Goal: Information Seeking & Learning: Check status

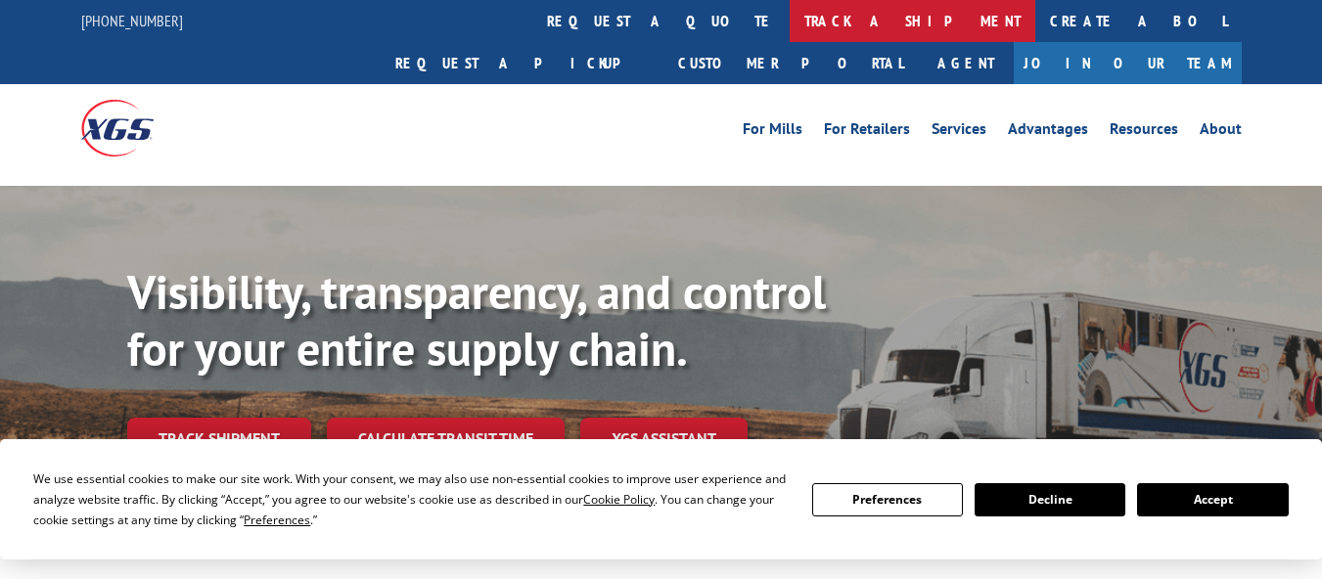
click at [790, 38] on link "track a shipment" at bounding box center [913, 21] width 246 height 42
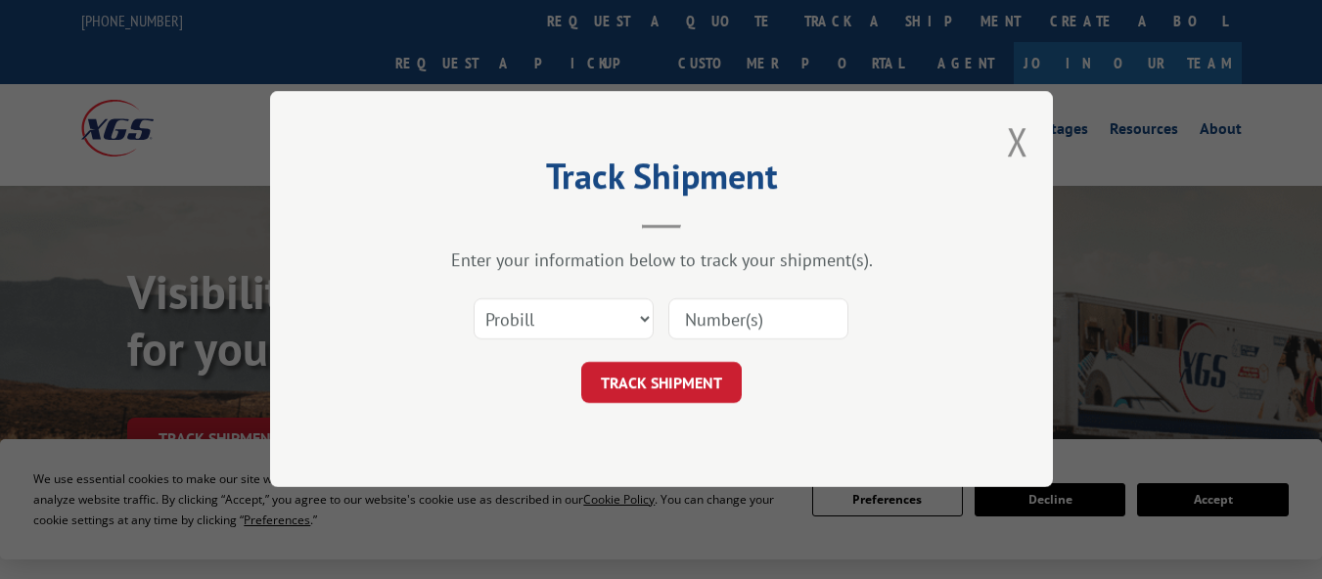
click at [611, 23] on div "Track Shipment Enter your information below to track your shipment(s). Select c…" at bounding box center [661, 289] width 1322 height 579
click at [725, 309] on input at bounding box center [758, 319] width 180 height 41
paste input "17639580"
type input "17639580"
click button "TRACK SHIPMENT" at bounding box center [661, 383] width 161 height 41
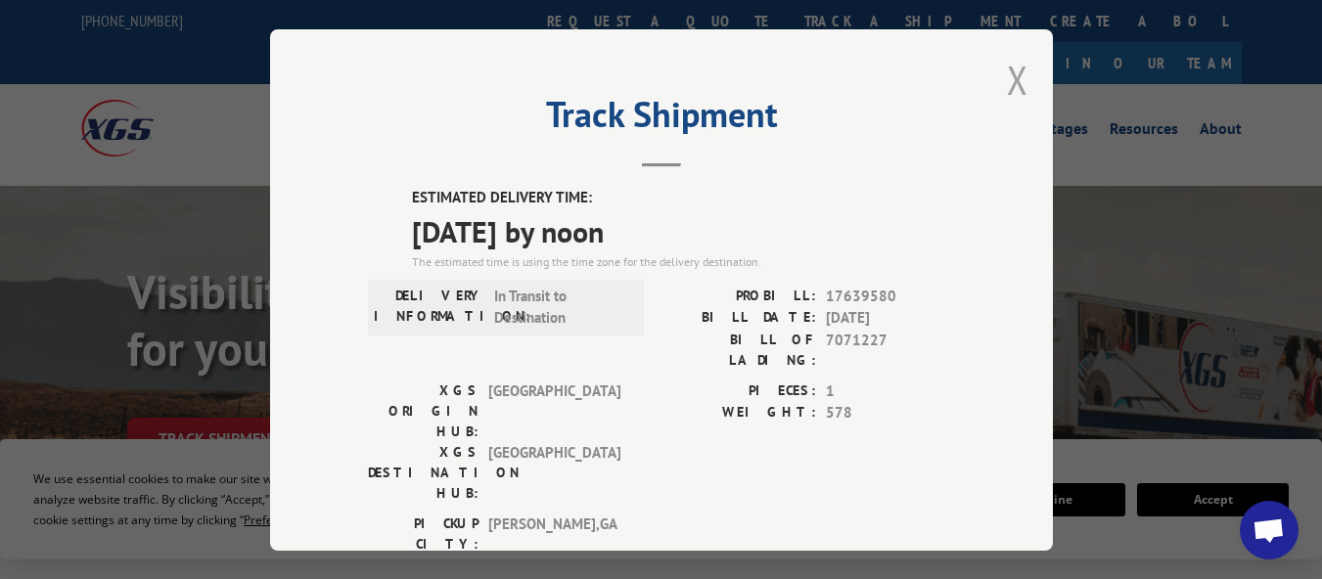
click at [1007, 69] on button "Close modal" at bounding box center [1018, 80] width 22 height 52
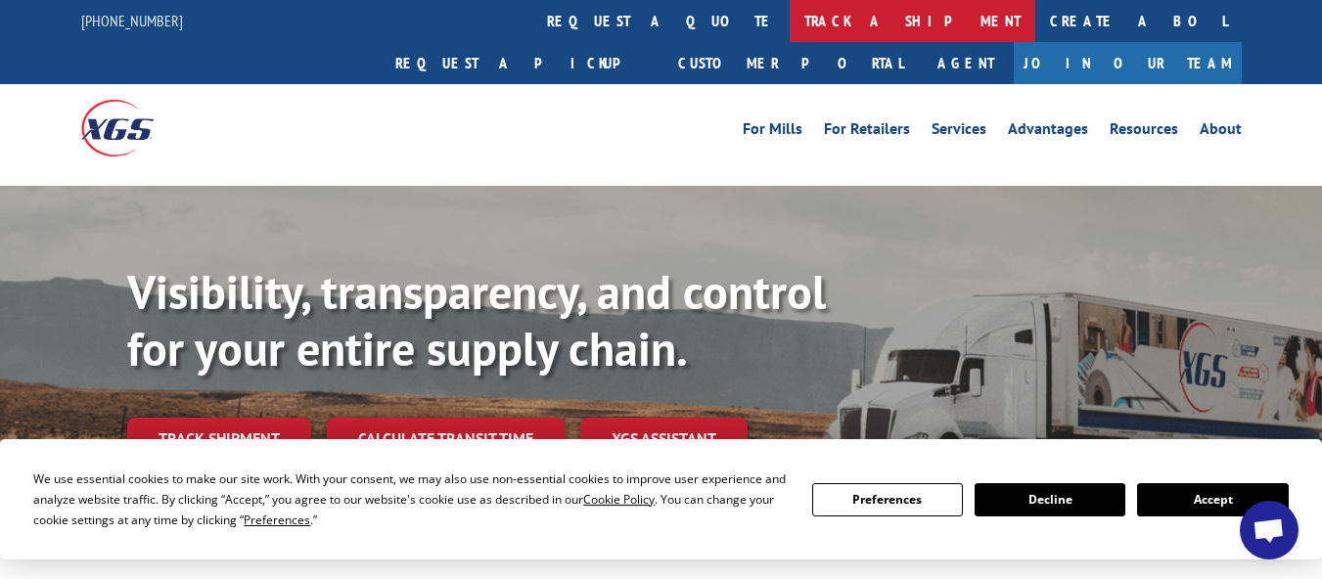
click at [790, 28] on link "track a shipment" at bounding box center [913, 21] width 246 height 42
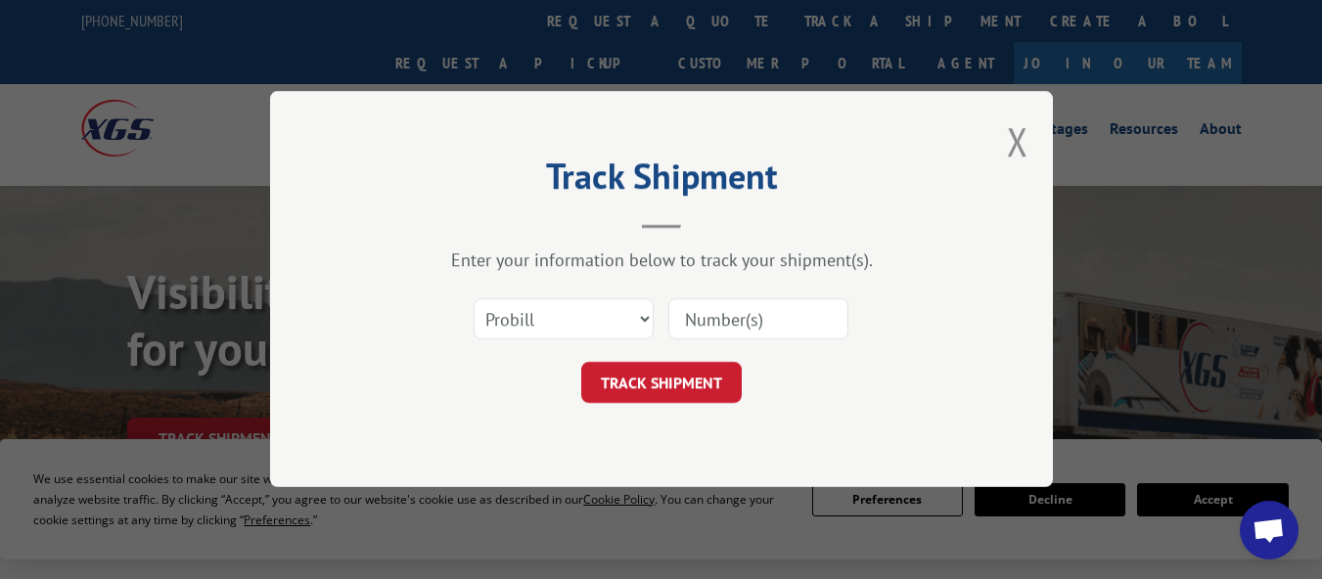
click at [714, 314] on input at bounding box center [758, 319] width 180 height 41
paste input "17480356"
type input "17480356"
click at [620, 371] on button "TRACK SHIPMENT" at bounding box center [661, 383] width 161 height 41
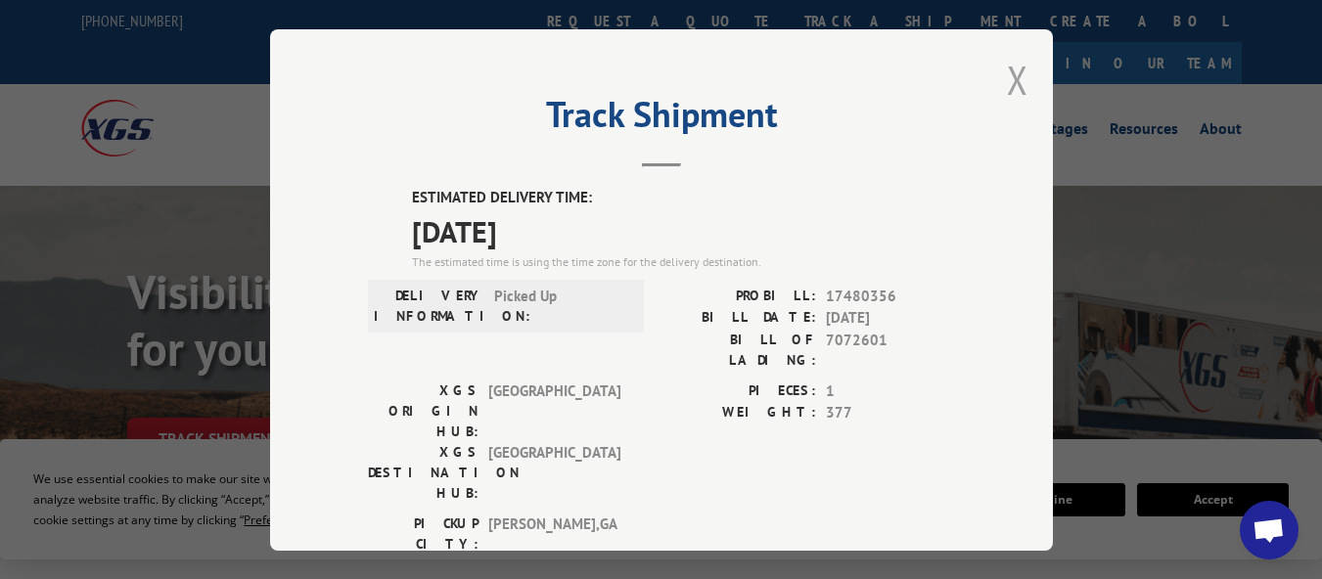
drag, startPoint x: 1011, startPoint y: 76, endPoint x: 1012, endPoint y: 232, distance: 155.6
click at [1013, 76] on button "Close modal" at bounding box center [1018, 80] width 22 height 52
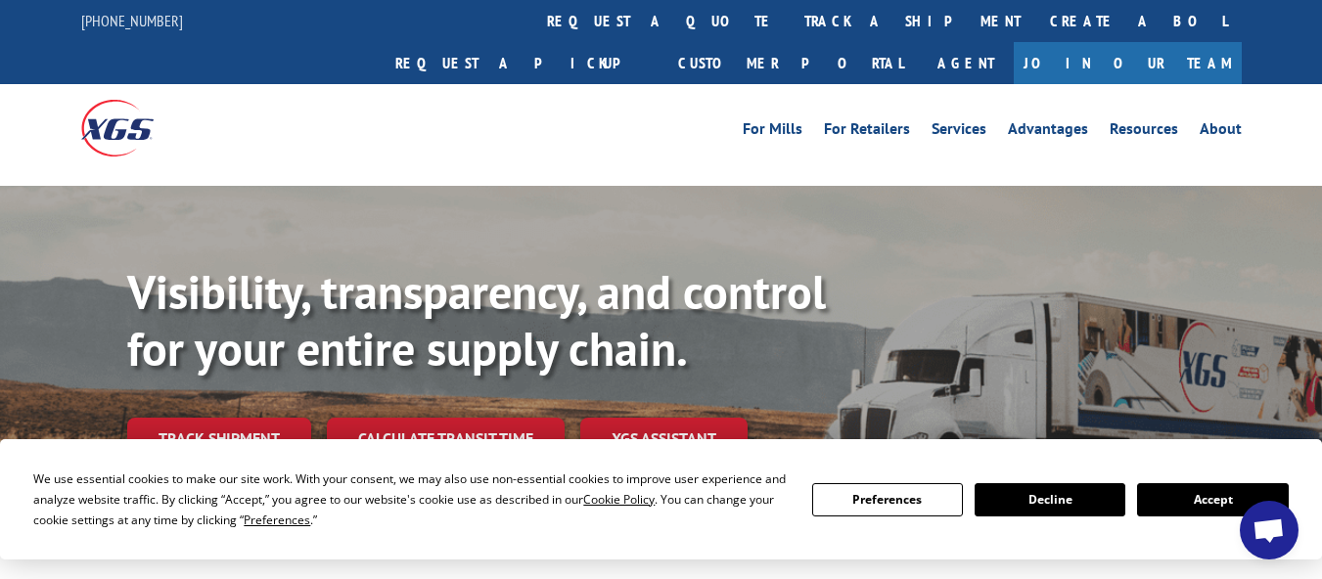
click at [790, 22] on link "track a shipment" at bounding box center [913, 21] width 246 height 42
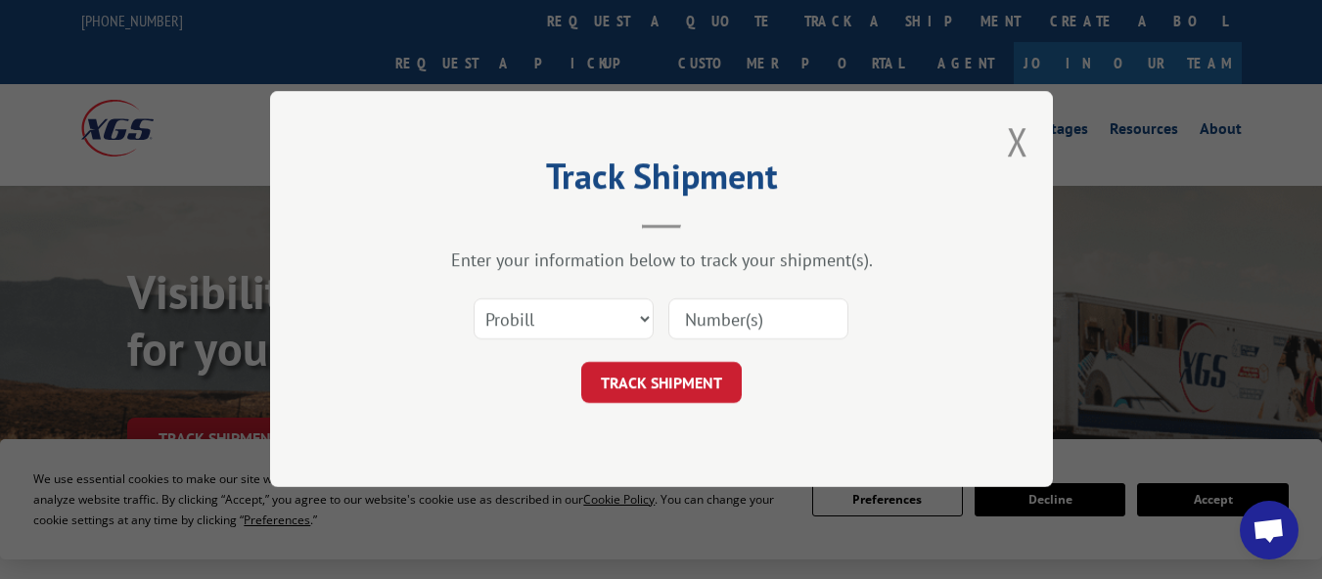
drag, startPoint x: 768, startPoint y: 308, endPoint x: 752, endPoint y: 316, distance: 18.4
click at [768, 308] on input at bounding box center [758, 319] width 180 height 41
paste input "17639733"
type input "17639733"
click at [681, 377] on button "TRACK SHIPMENT" at bounding box center [661, 383] width 161 height 41
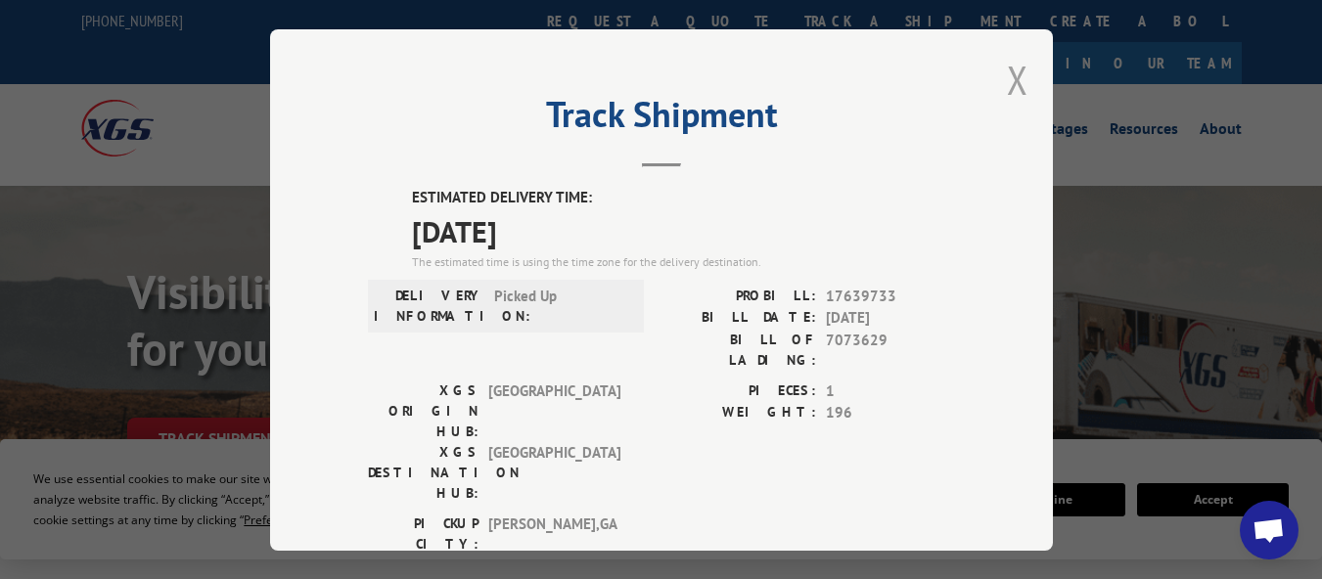
click at [1007, 78] on button "Close modal" at bounding box center [1018, 80] width 22 height 52
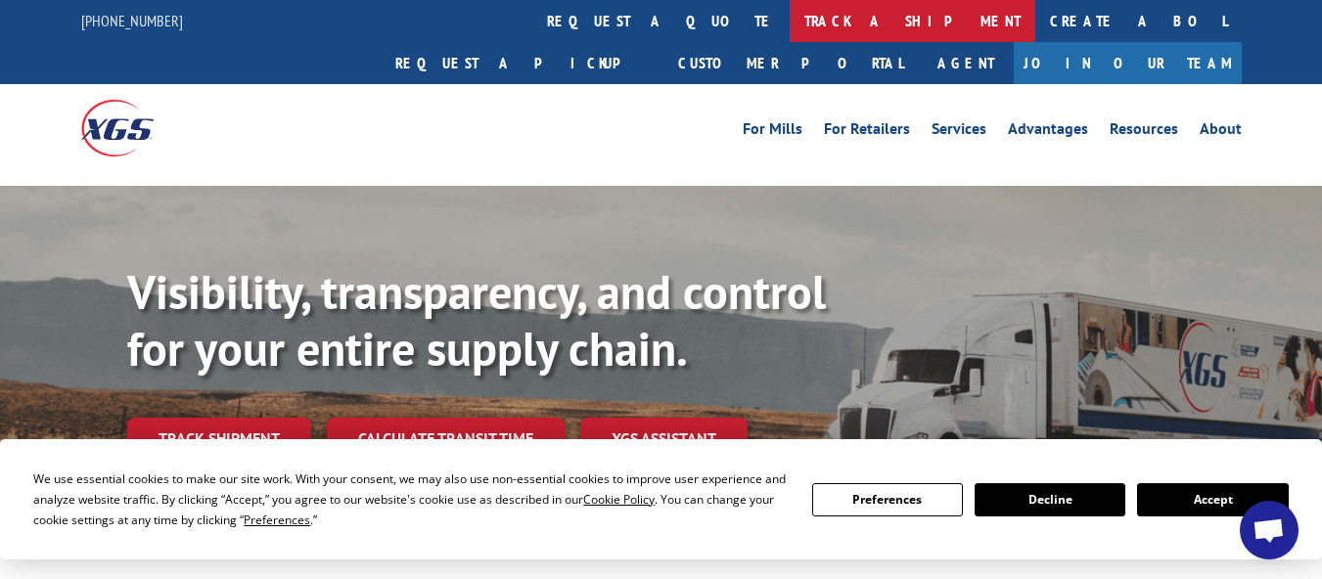
click at [790, 20] on link "track a shipment" at bounding box center [913, 21] width 246 height 42
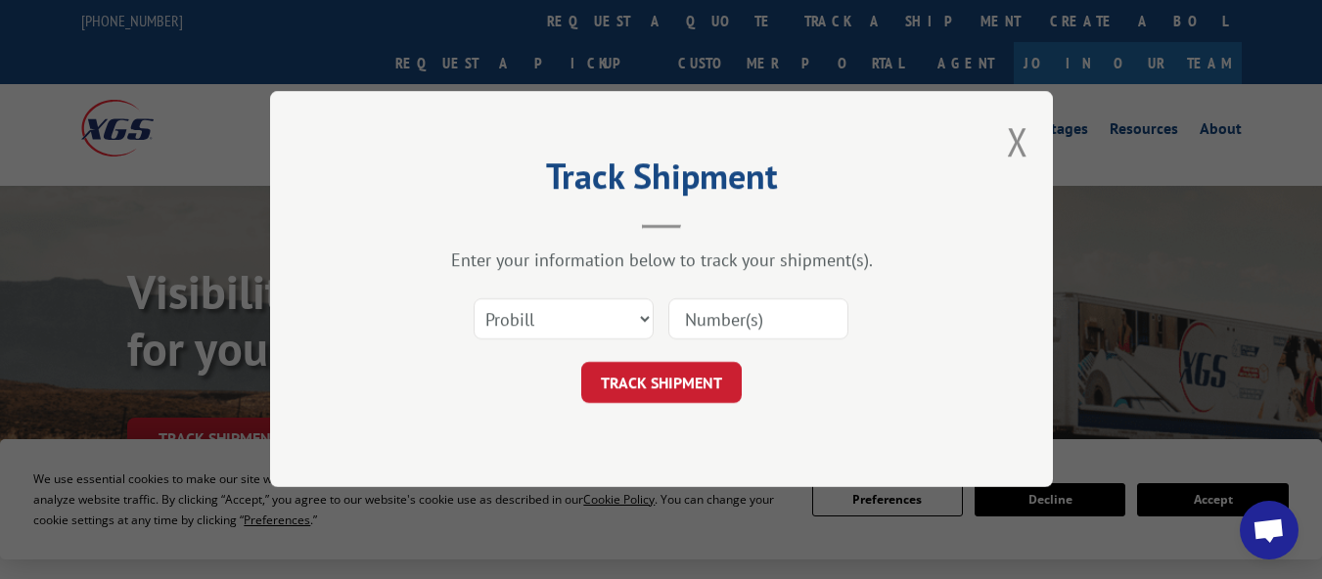
click at [705, 313] on input at bounding box center [758, 319] width 180 height 41
paste input "17480357"
type input "17480357"
click at [676, 407] on div "Track Shipment Enter your information below to track your shipment(s). Select c…" at bounding box center [661, 289] width 783 height 396
click at [677, 390] on button "TRACK SHIPMENT" at bounding box center [661, 383] width 161 height 41
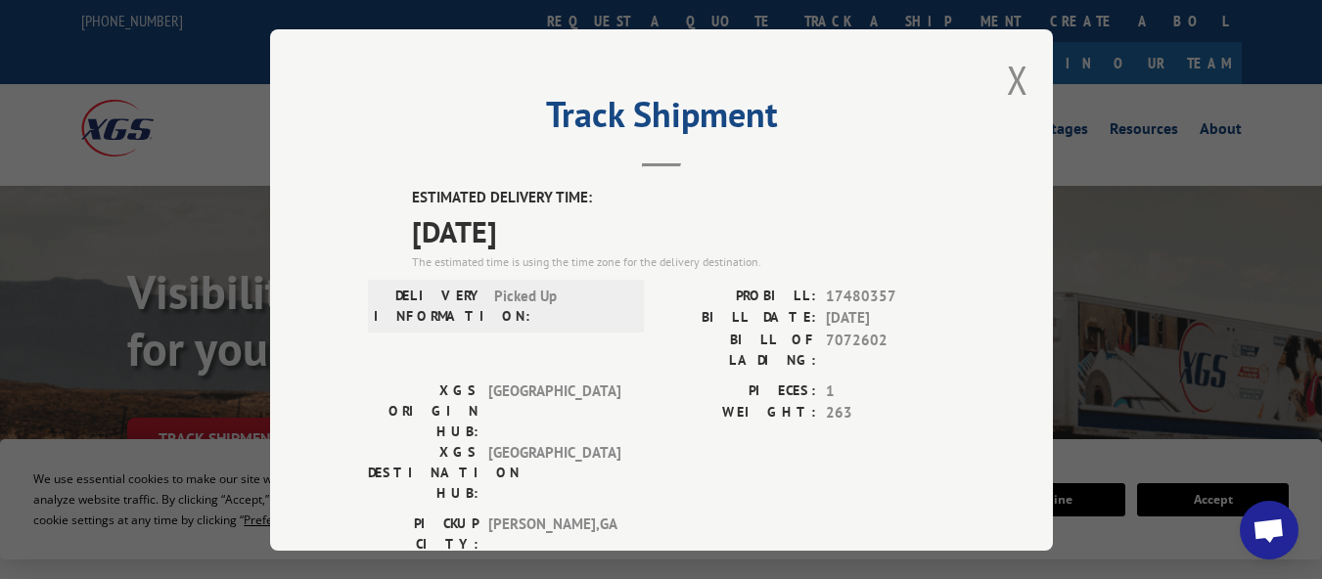
click at [1012, 69] on button "Close modal" at bounding box center [1018, 80] width 22 height 52
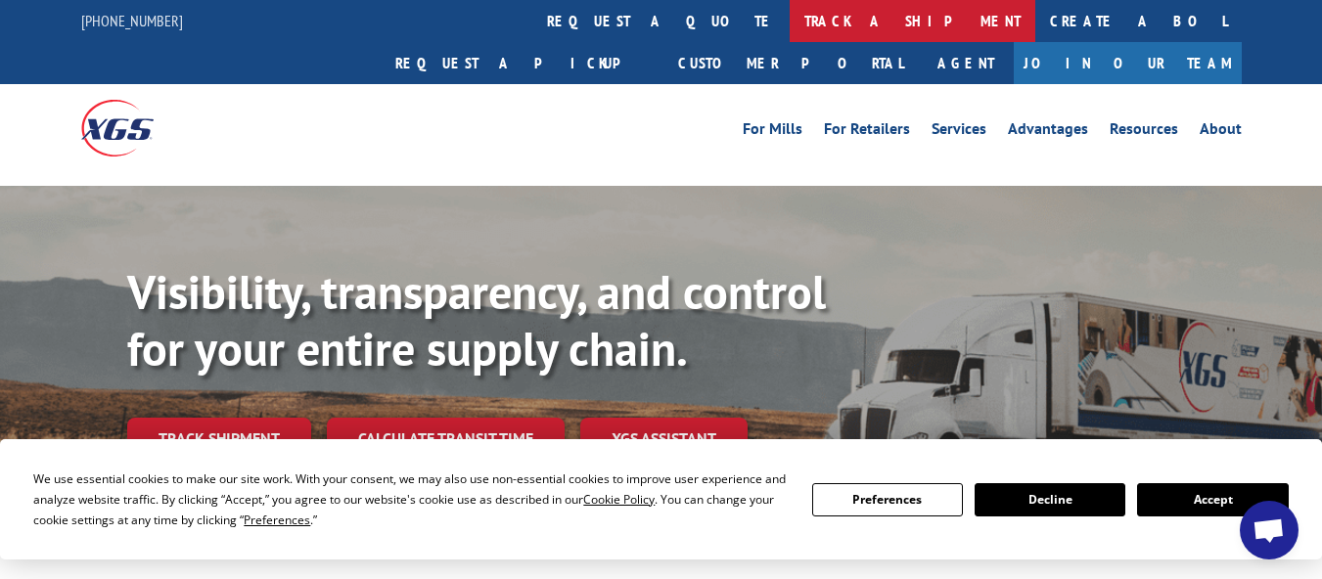
click at [790, 20] on link "track a shipment" at bounding box center [913, 21] width 246 height 42
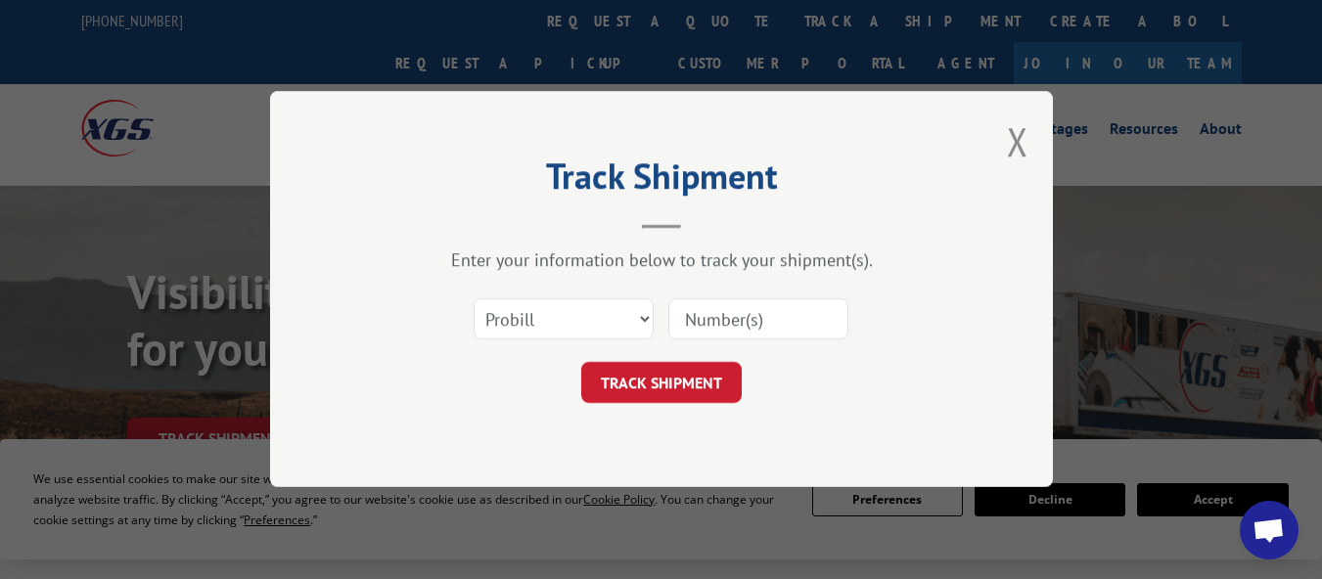
click at [760, 326] on input at bounding box center [758, 319] width 180 height 41
paste input "16398362"
type input "16398362"
click at [702, 389] on button "TRACK SHIPMENT" at bounding box center [661, 383] width 161 height 41
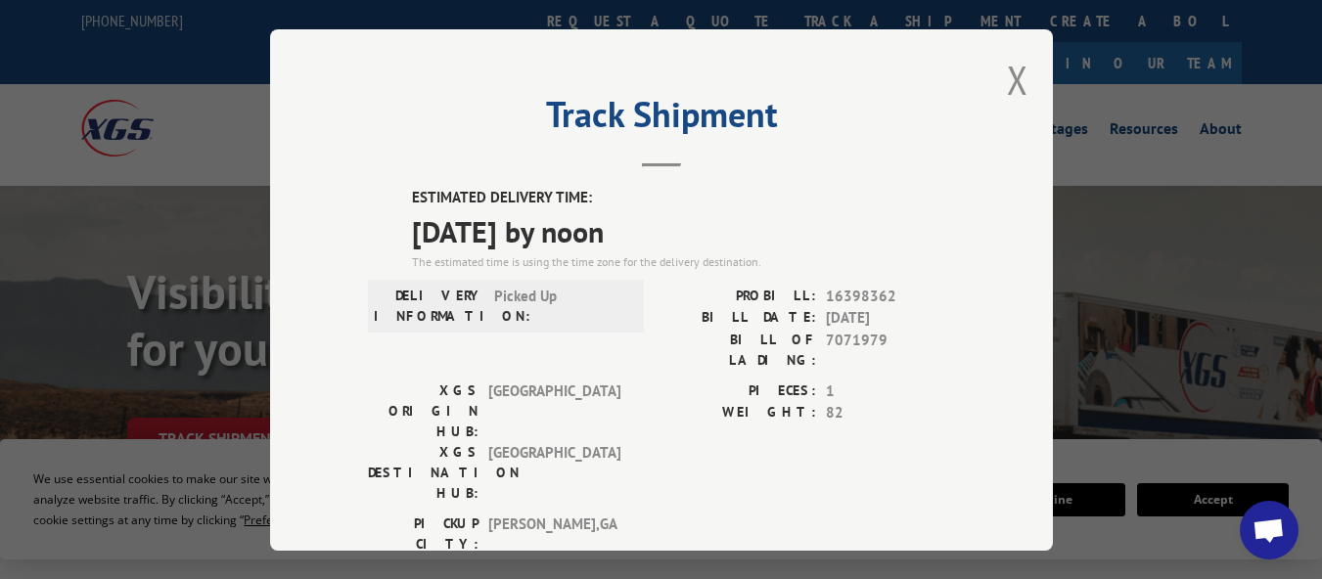
drag, startPoint x: 1011, startPoint y: 72, endPoint x: 1001, endPoint y: 166, distance: 94.5
click at [1012, 72] on button "Close modal" at bounding box center [1018, 80] width 22 height 52
